Goal: Find specific page/section

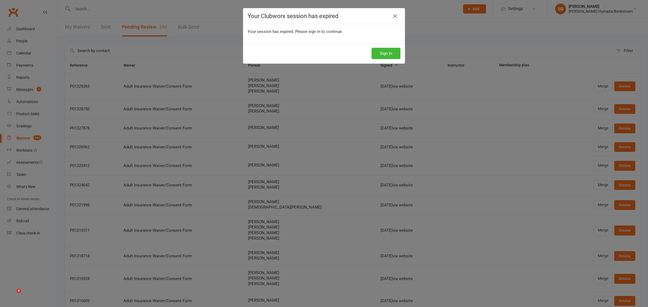
select select "50"
click at [379, 57] on button "Sign In" at bounding box center [385, 53] width 29 height 11
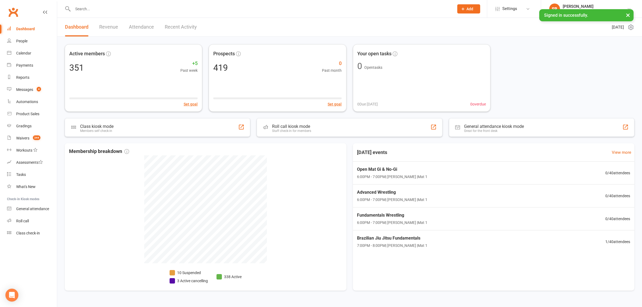
click at [92, 8] on input "text" at bounding box center [260, 9] width 379 height 8
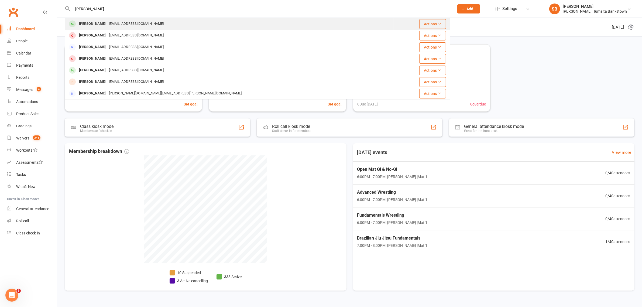
type input "tamara"
click at [97, 26] on div "Tamara Heish" at bounding box center [92, 24] width 30 height 8
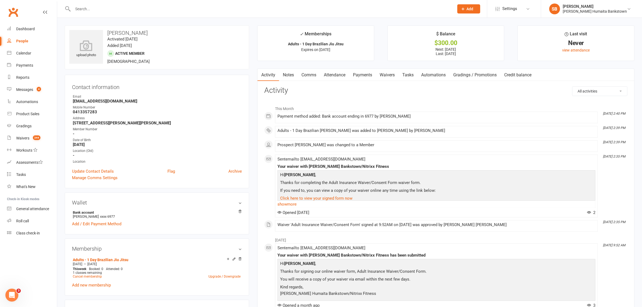
click at [373, 76] on link "Payments" at bounding box center [362, 75] width 27 height 12
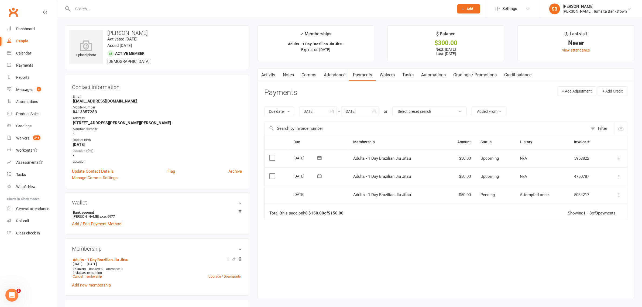
click at [265, 76] on link "Activity" at bounding box center [269, 75] width 22 height 12
